Goal: Information Seeking & Learning: Obtain resource

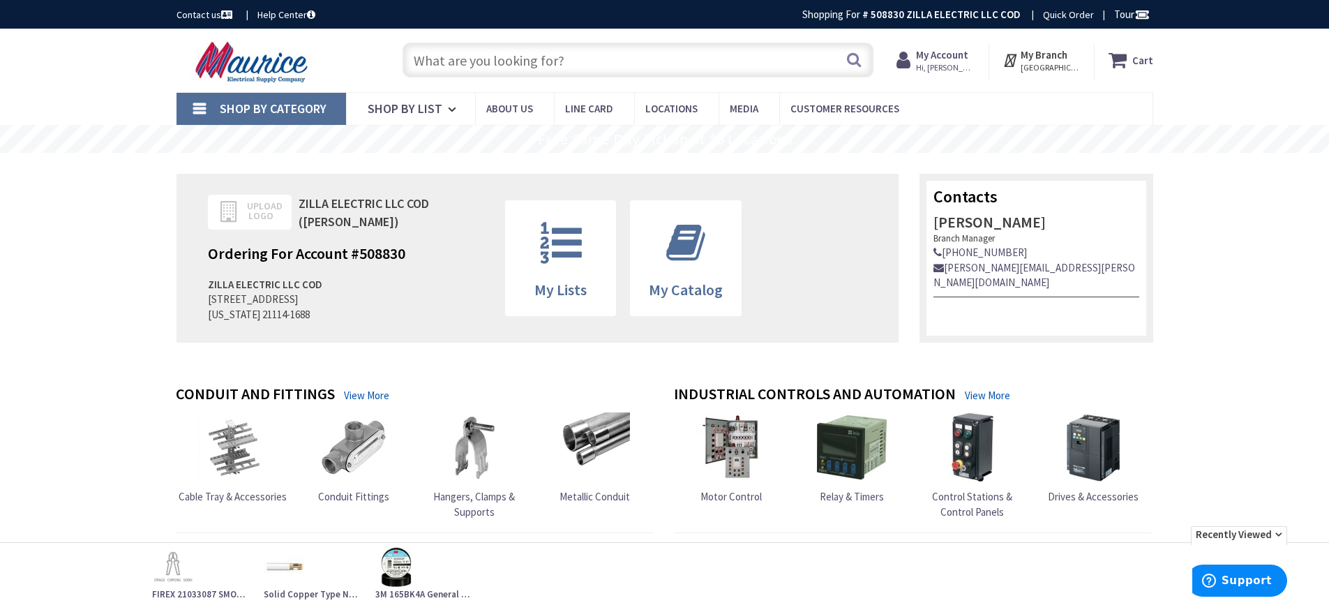
click at [445, 67] on input "text" at bounding box center [637, 60] width 471 height 35
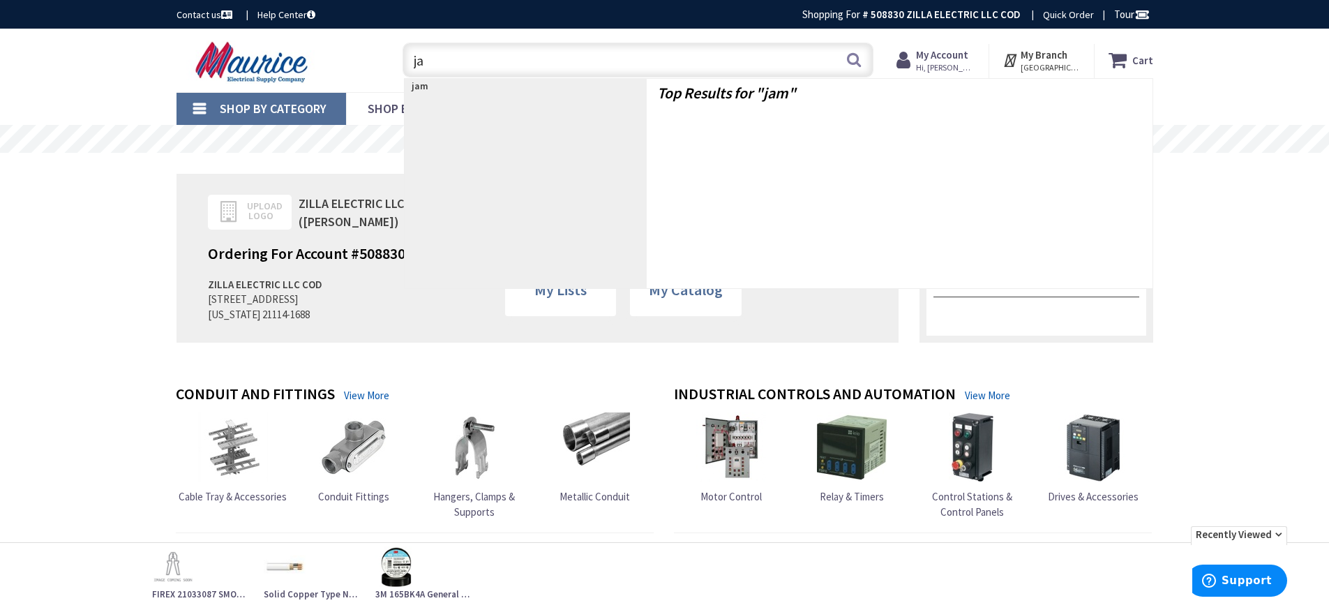
type input "j"
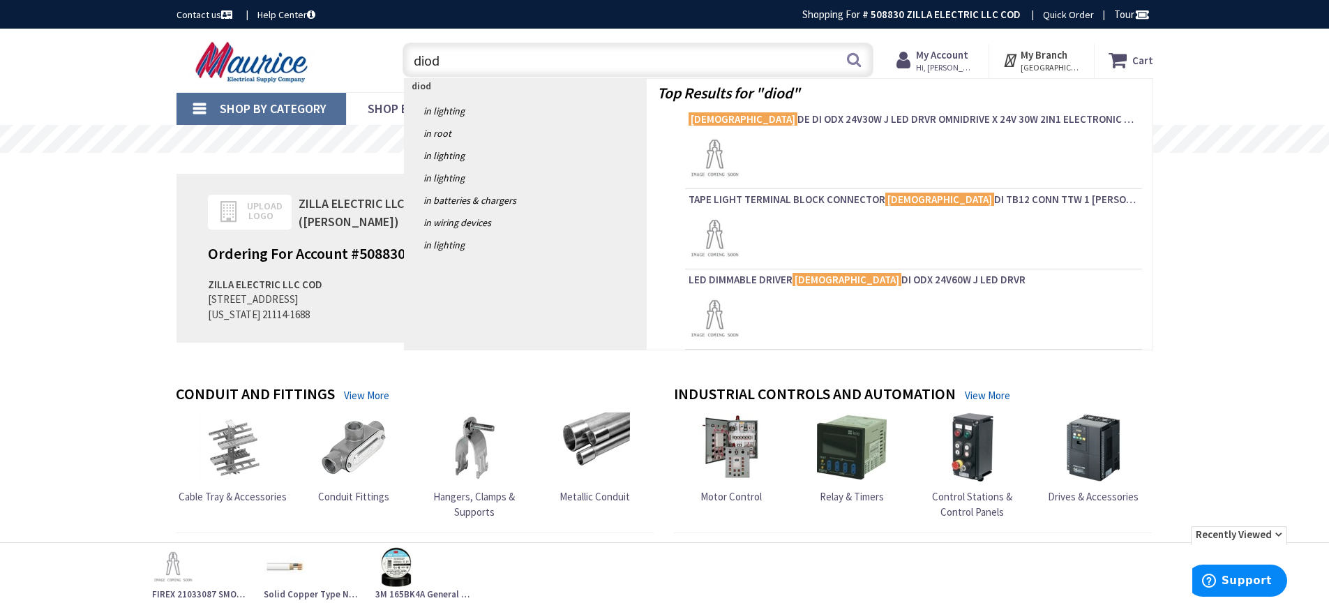
type input "diode"
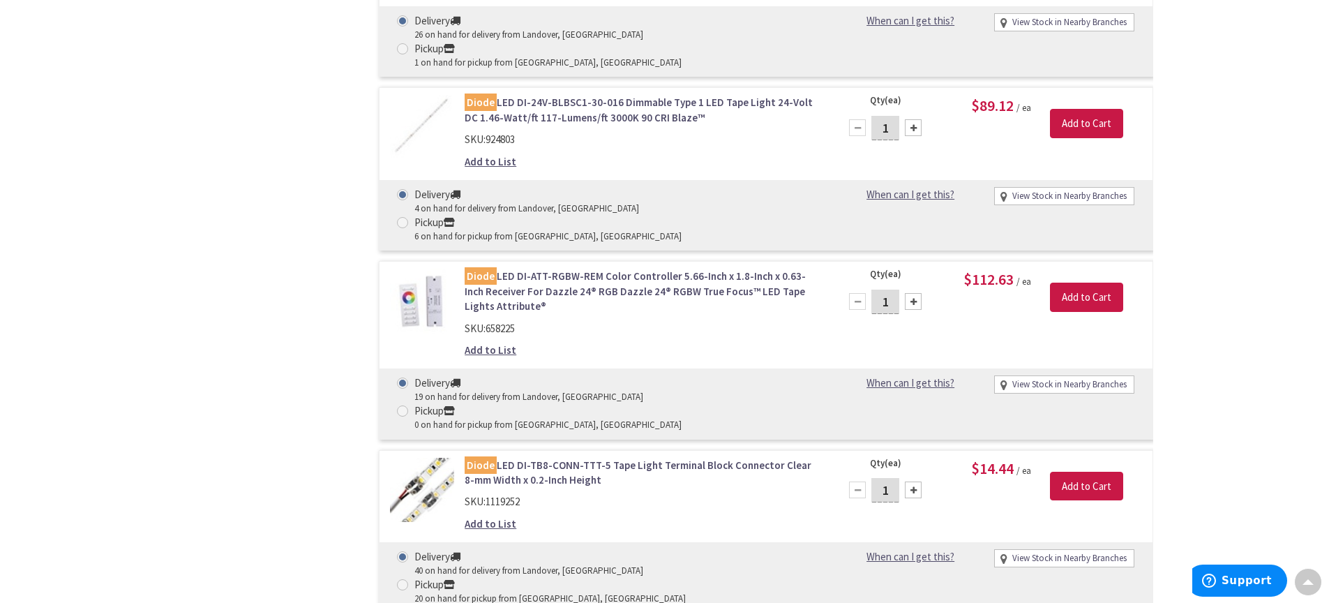
scroll to position [1440, 0]
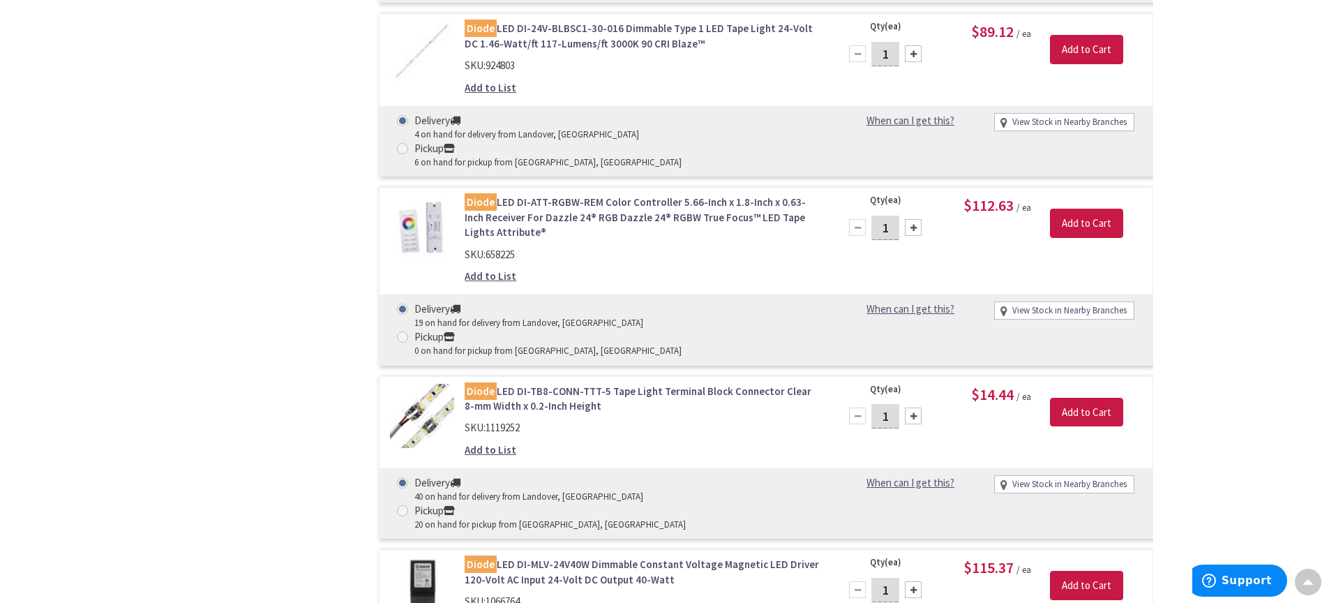
click at [353, 324] on div "DIODE DI ODX 24V30W J LED DRVR OMNIDRIVE X 24V 30W 2IN1 ELECTRONIC AND 0 10V LE…" at bounding box center [752, 278] width 802 height 2618
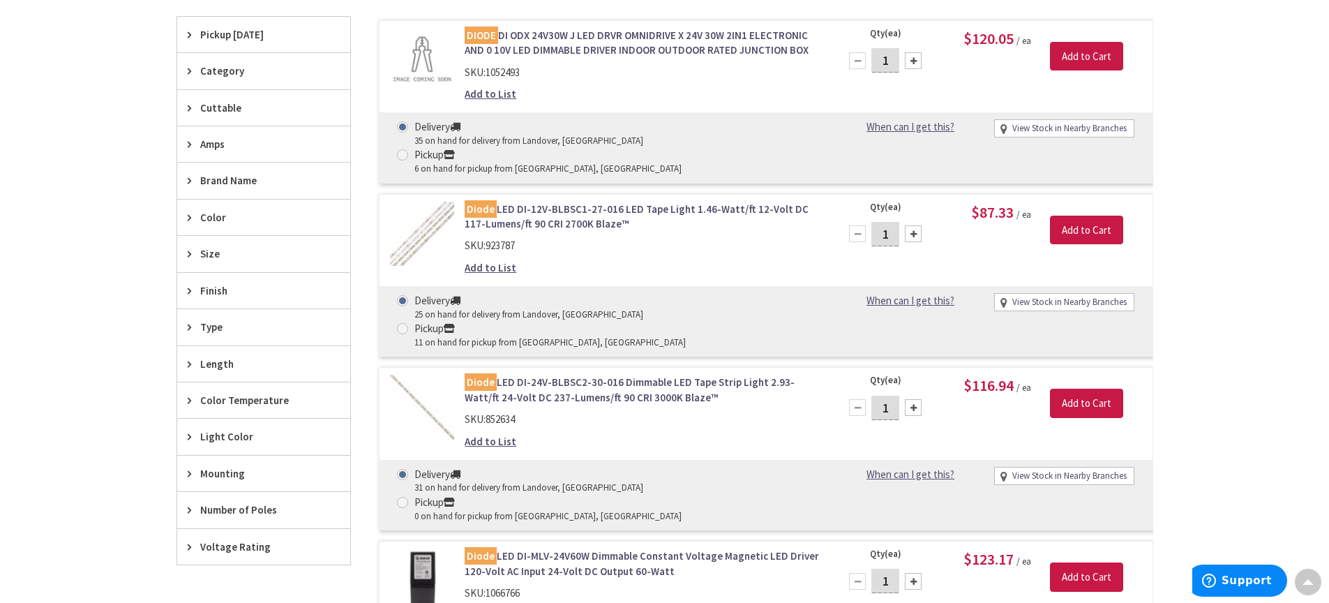
scroll to position [0, 0]
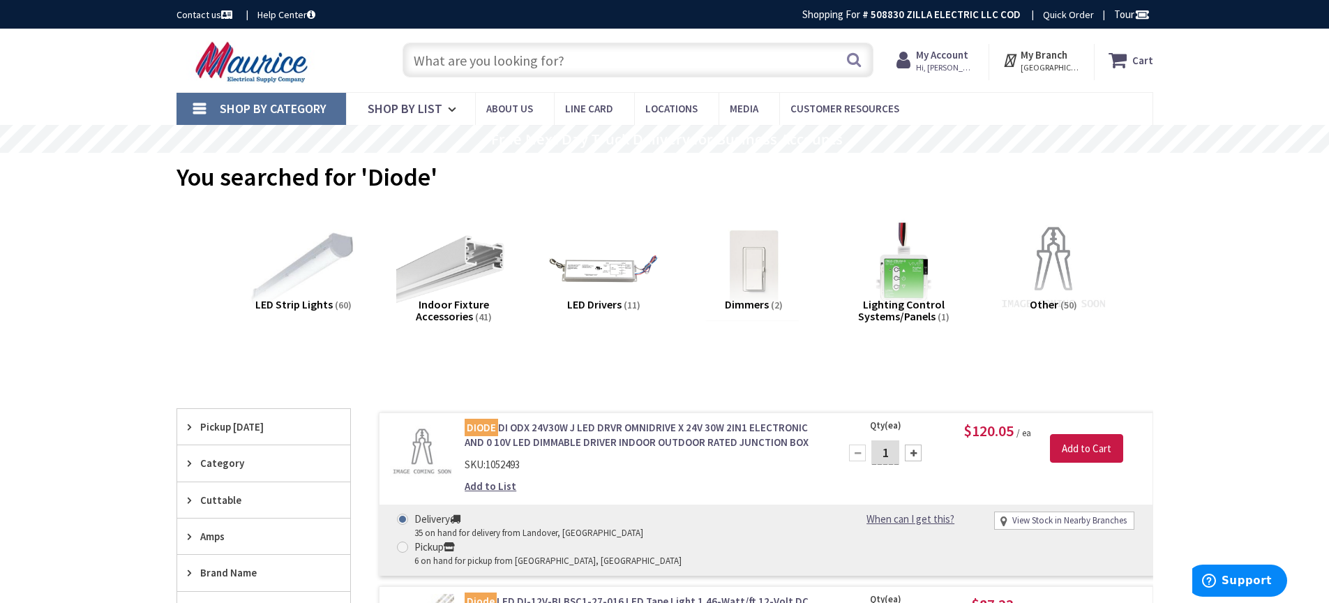
click at [501, 59] on input "text" at bounding box center [637, 60] width 471 height 35
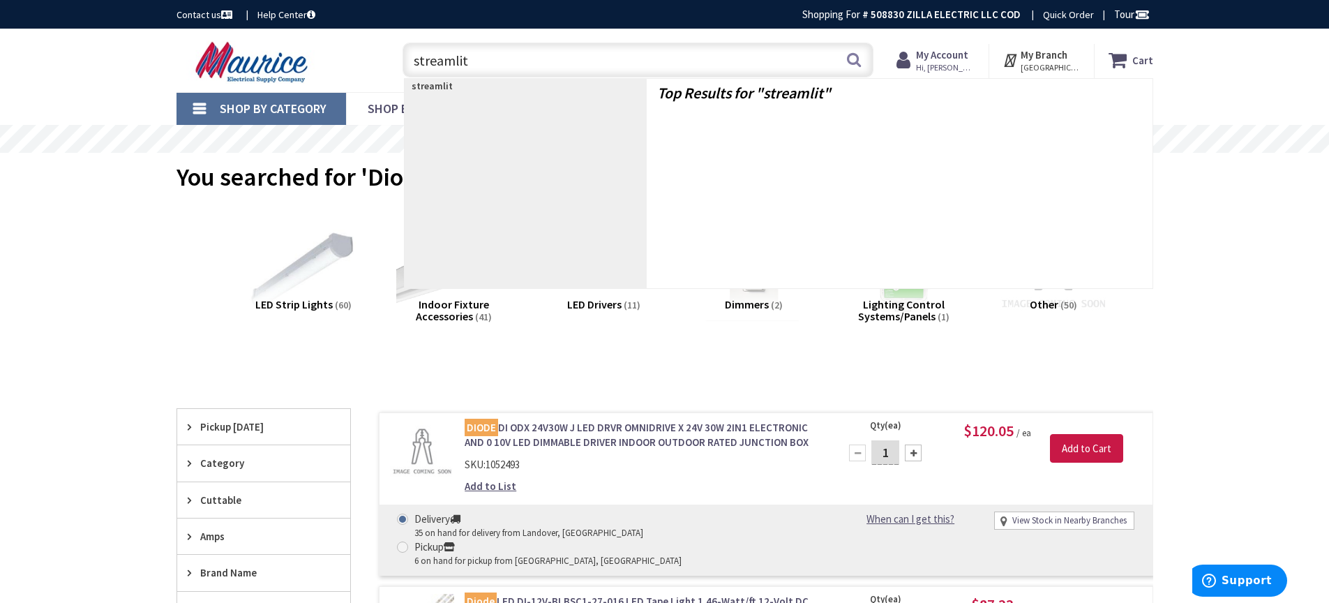
type input "streamlite"
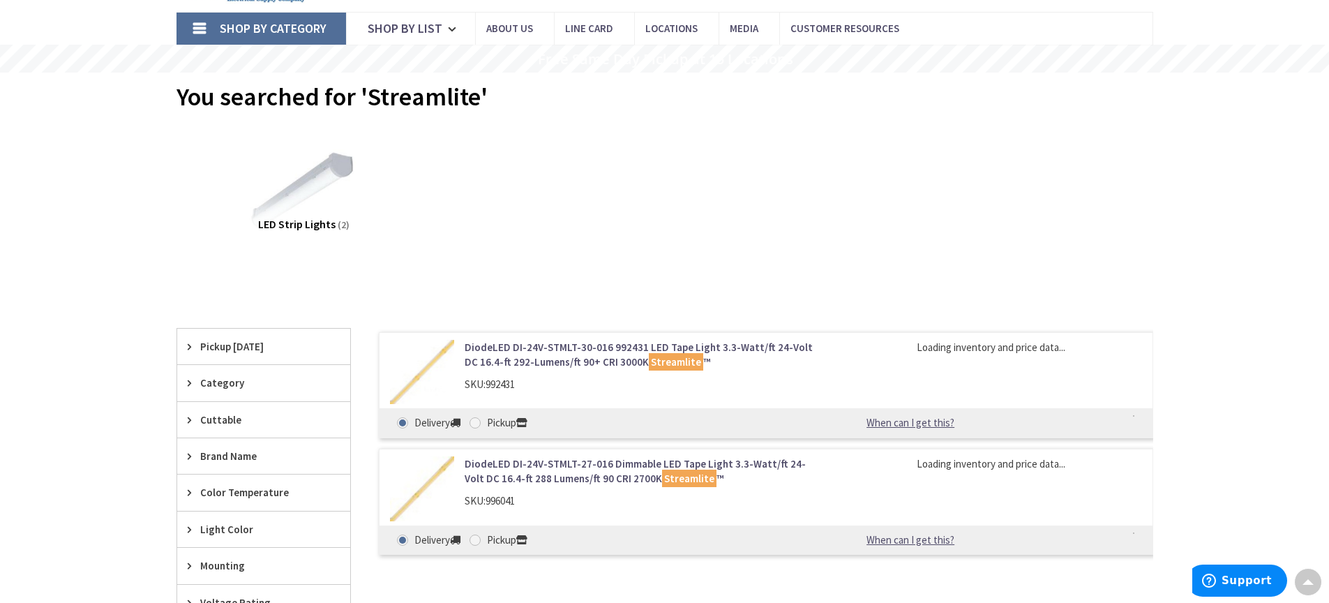
scroll to position [55, 0]
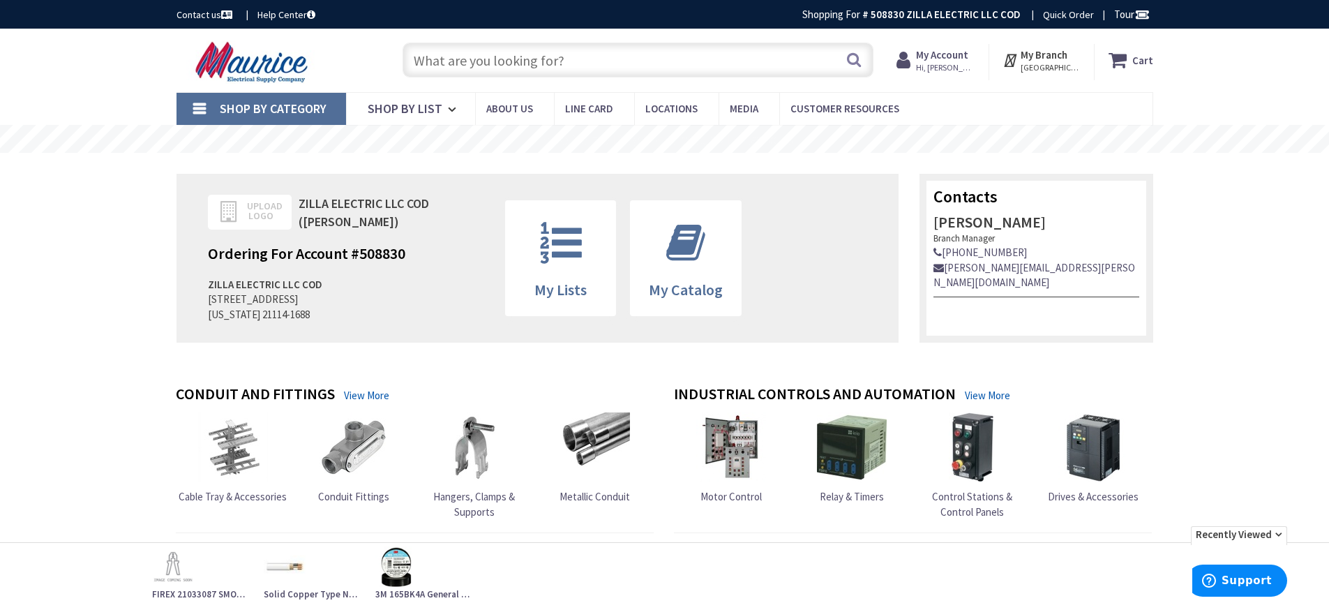
click at [545, 46] on input "text" at bounding box center [637, 60] width 471 height 35
click at [543, 56] on input "text" at bounding box center [637, 60] width 471 height 35
paste input "DI-24V-STMLTECO-30-016"
type input "DI-24V-STMLTECO-30-016"
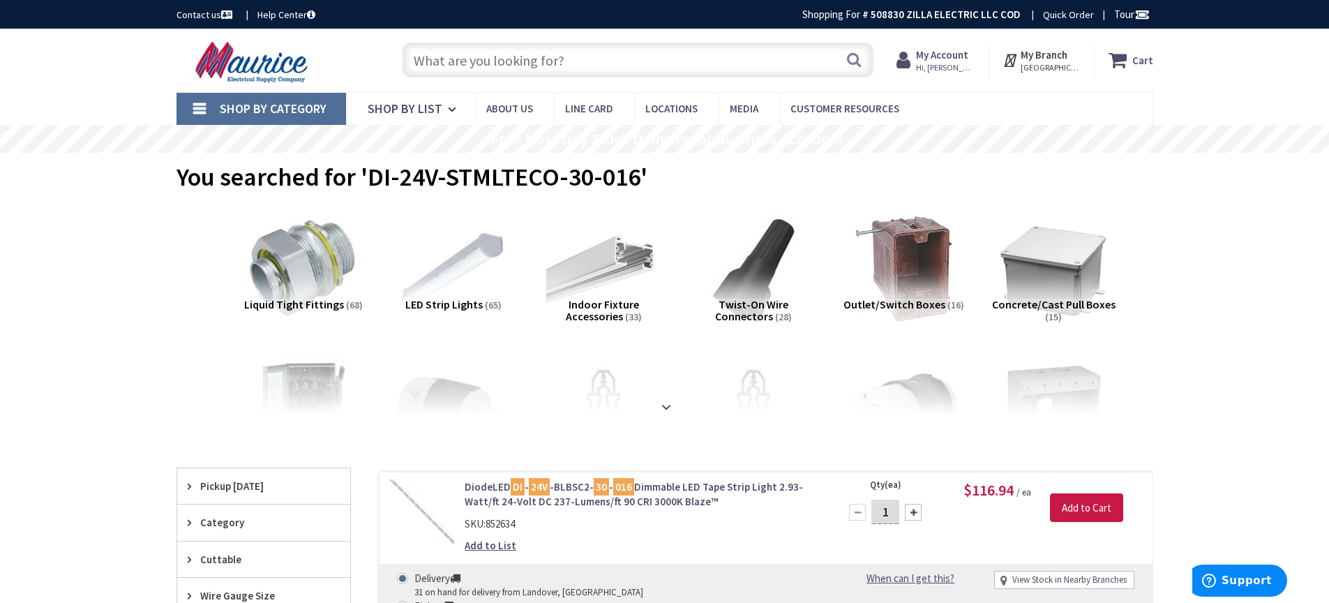
click at [536, 60] on input "text" at bounding box center [637, 60] width 471 height 35
paste input "DI-24V-STMLT1ECO-30-016"
type input "DI-24V-STMLT1ECO-30-016"
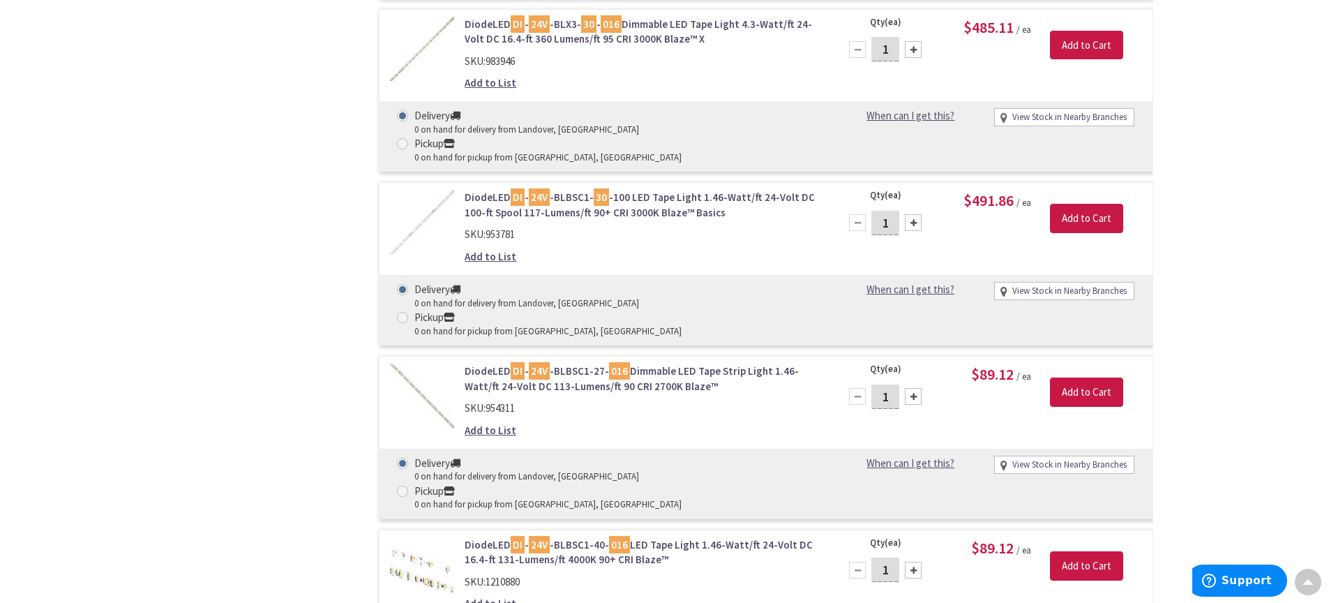
scroll to position [1836, 0]
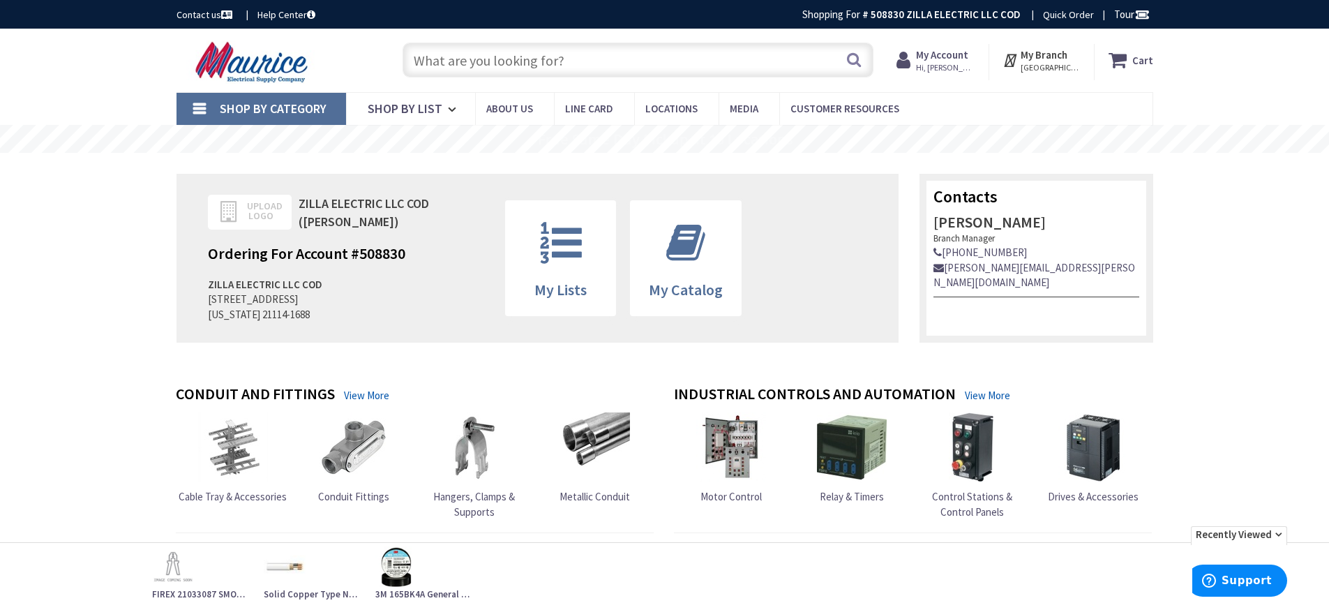
drag, startPoint x: 485, startPoint y: 70, endPoint x: 508, endPoint y: 63, distance: 23.2
click at [503, 66] on input "text" at bounding box center [637, 60] width 471 height 35
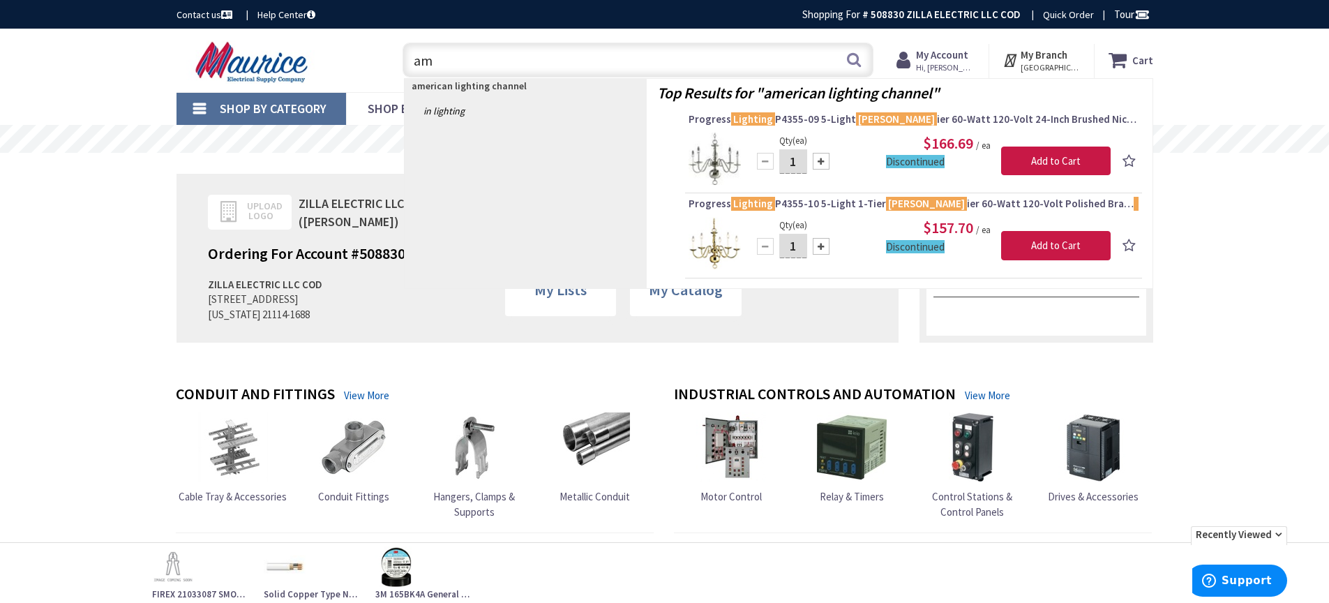
type input "a"
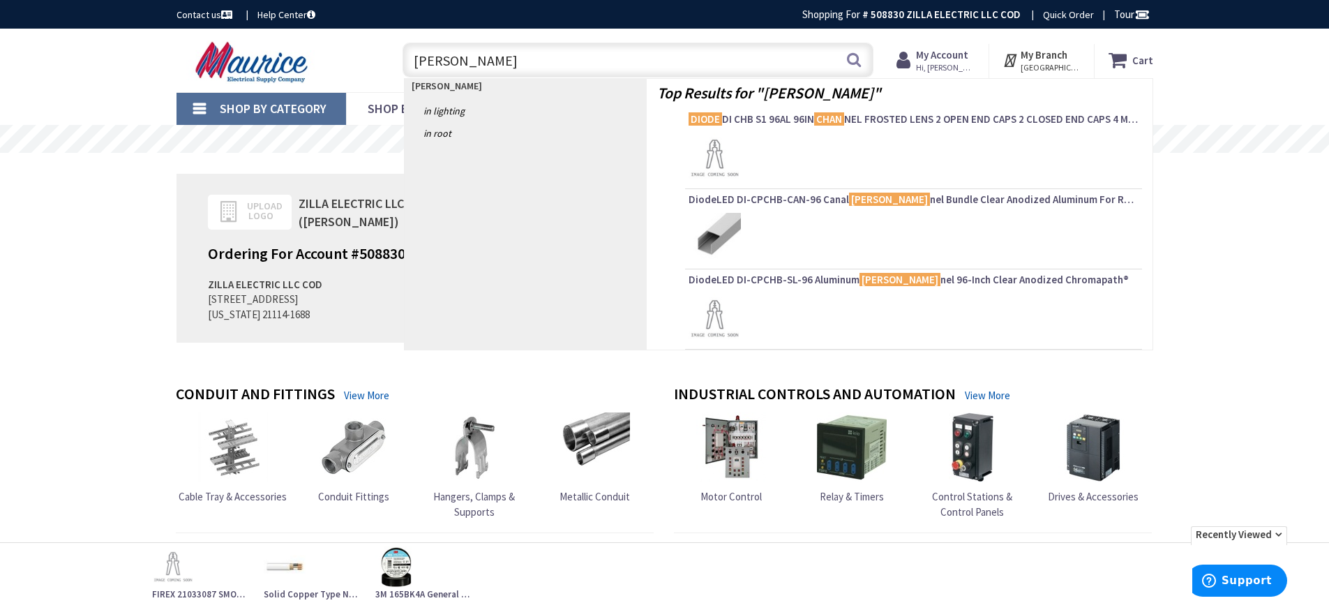
type input "diode channel"
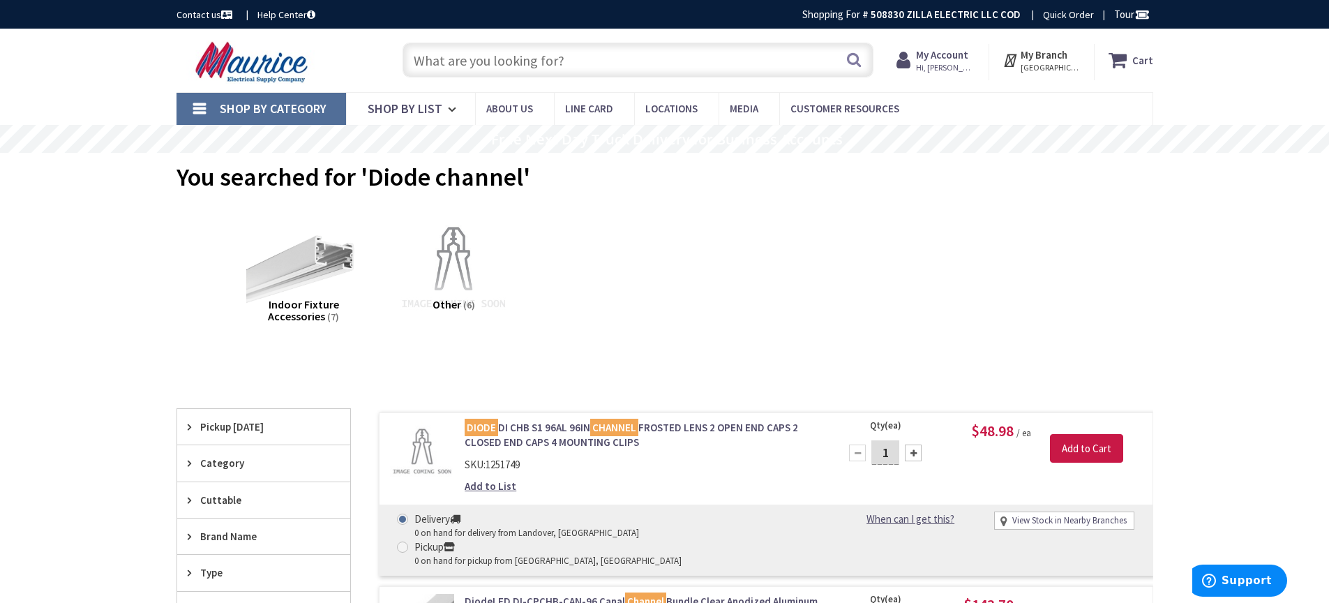
click at [494, 63] on input "text" at bounding box center [637, 60] width 471 height 35
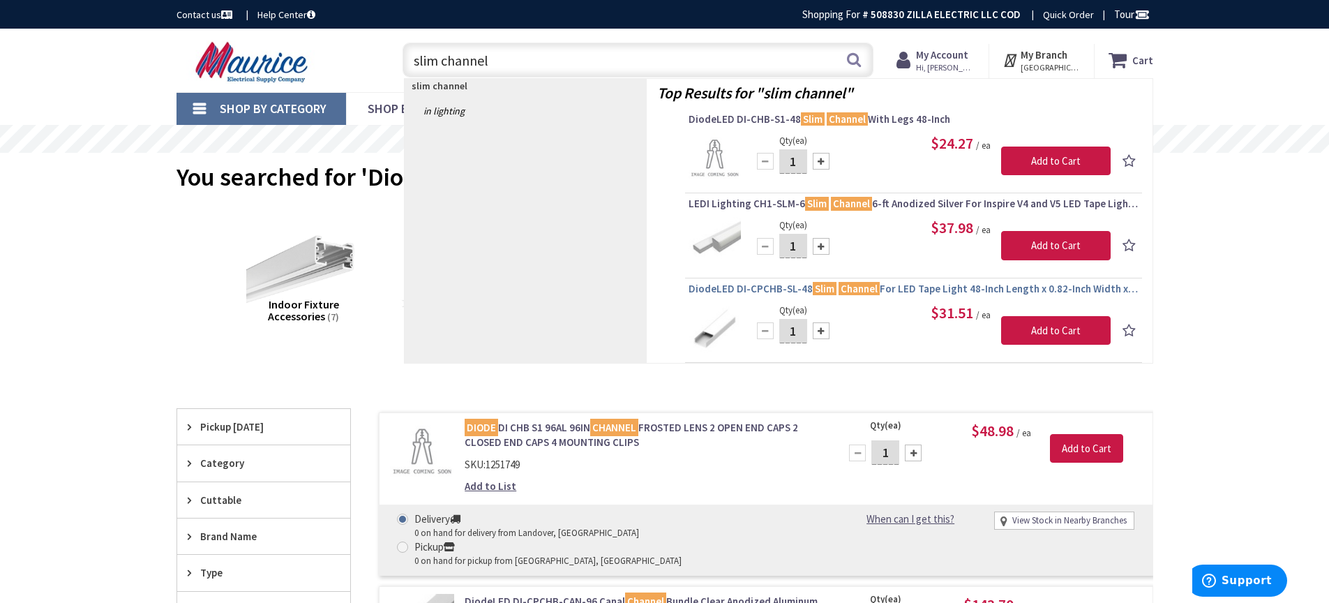
type input "slim channel"
click at [907, 286] on span "DiodeLED DI-CPCHB-SL-48 Slim Channel For LED Tape Light 48-Inch Length x 0.82-I…" at bounding box center [913, 289] width 450 height 14
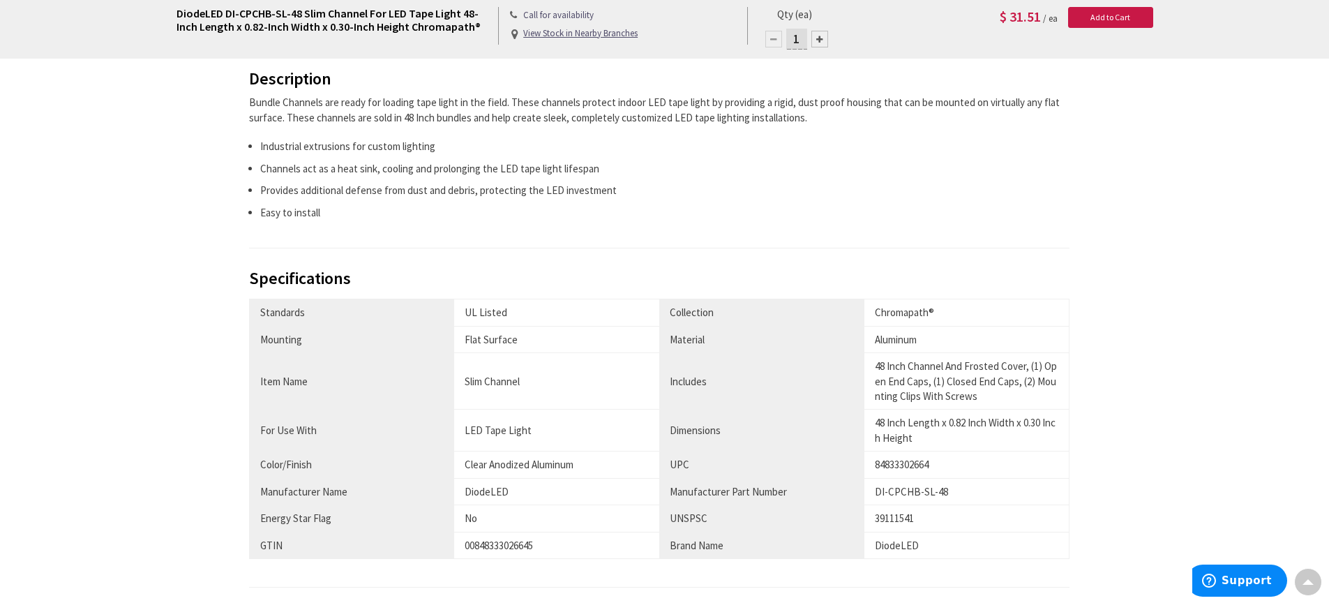
scroll to position [806, 0]
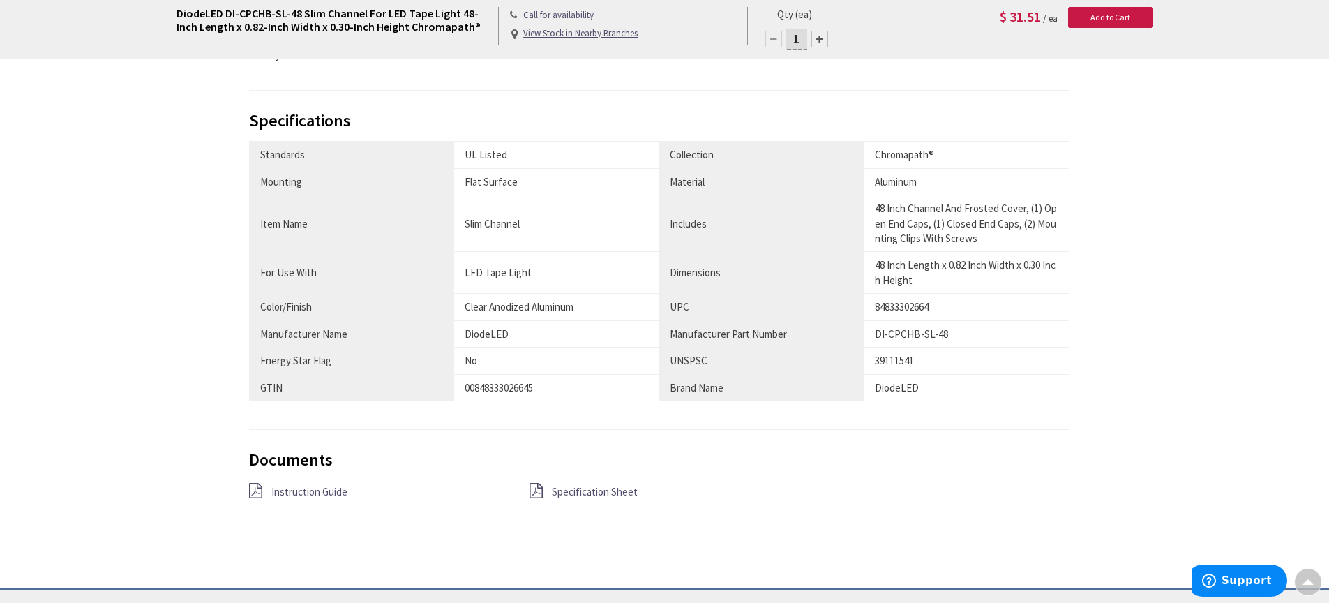
click at [563, 491] on span "Specification Sheet" at bounding box center [595, 491] width 86 height 13
